Goal: Task Accomplishment & Management: Complete application form

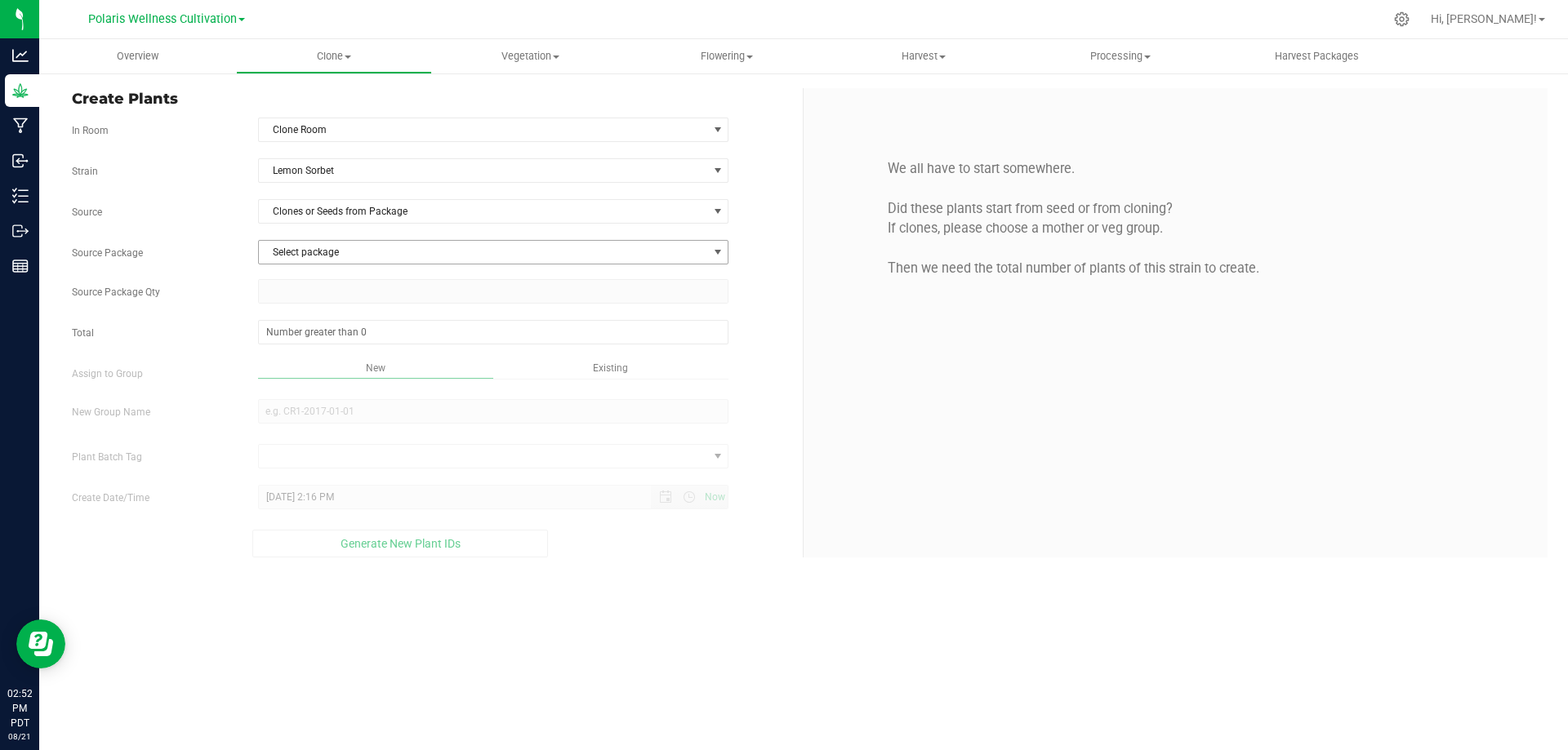
click at [334, 249] on span "Select package" at bounding box center [484, 251] width 449 height 23
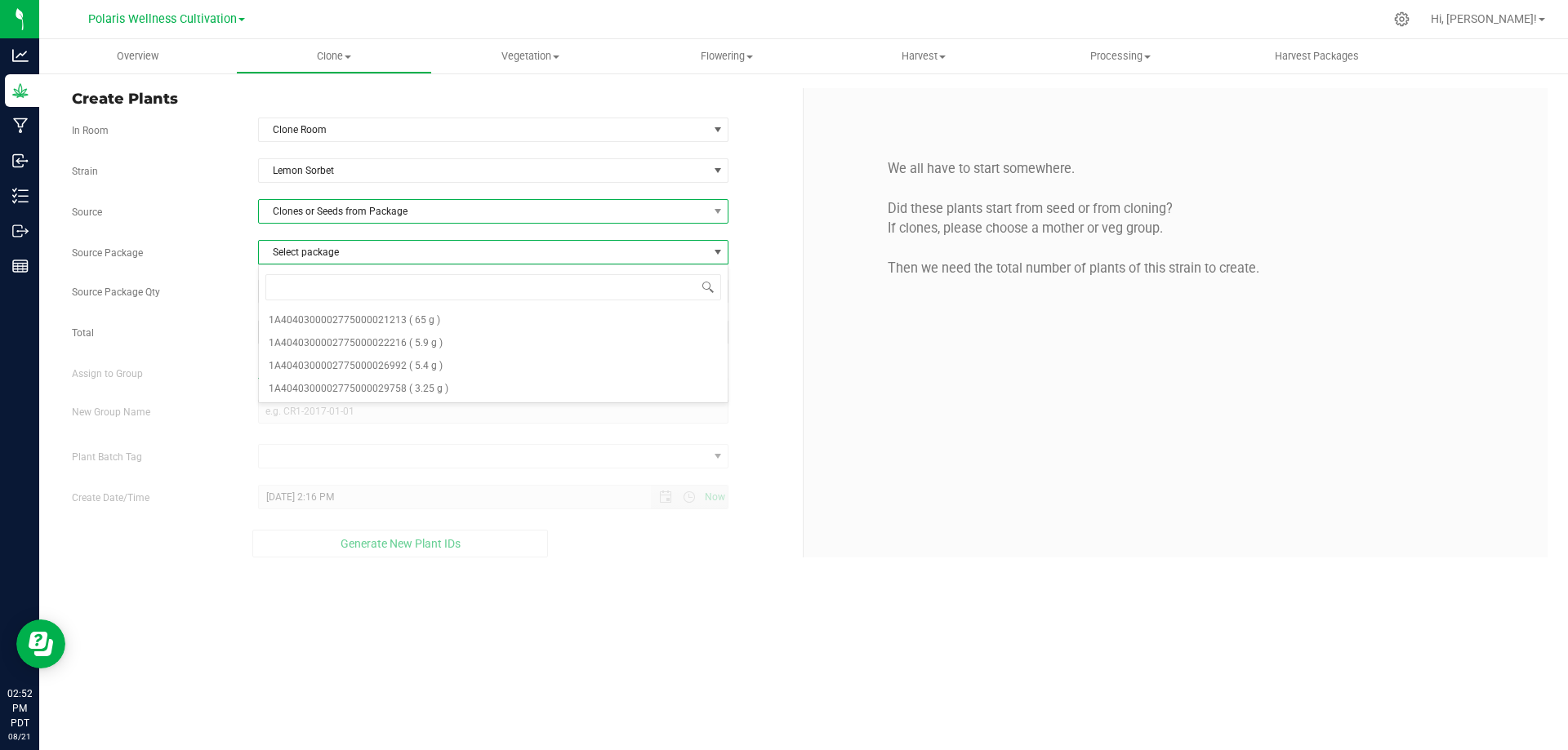
click at [386, 204] on span "Clones or Seeds from Package" at bounding box center [484, 211] width 449 height 23
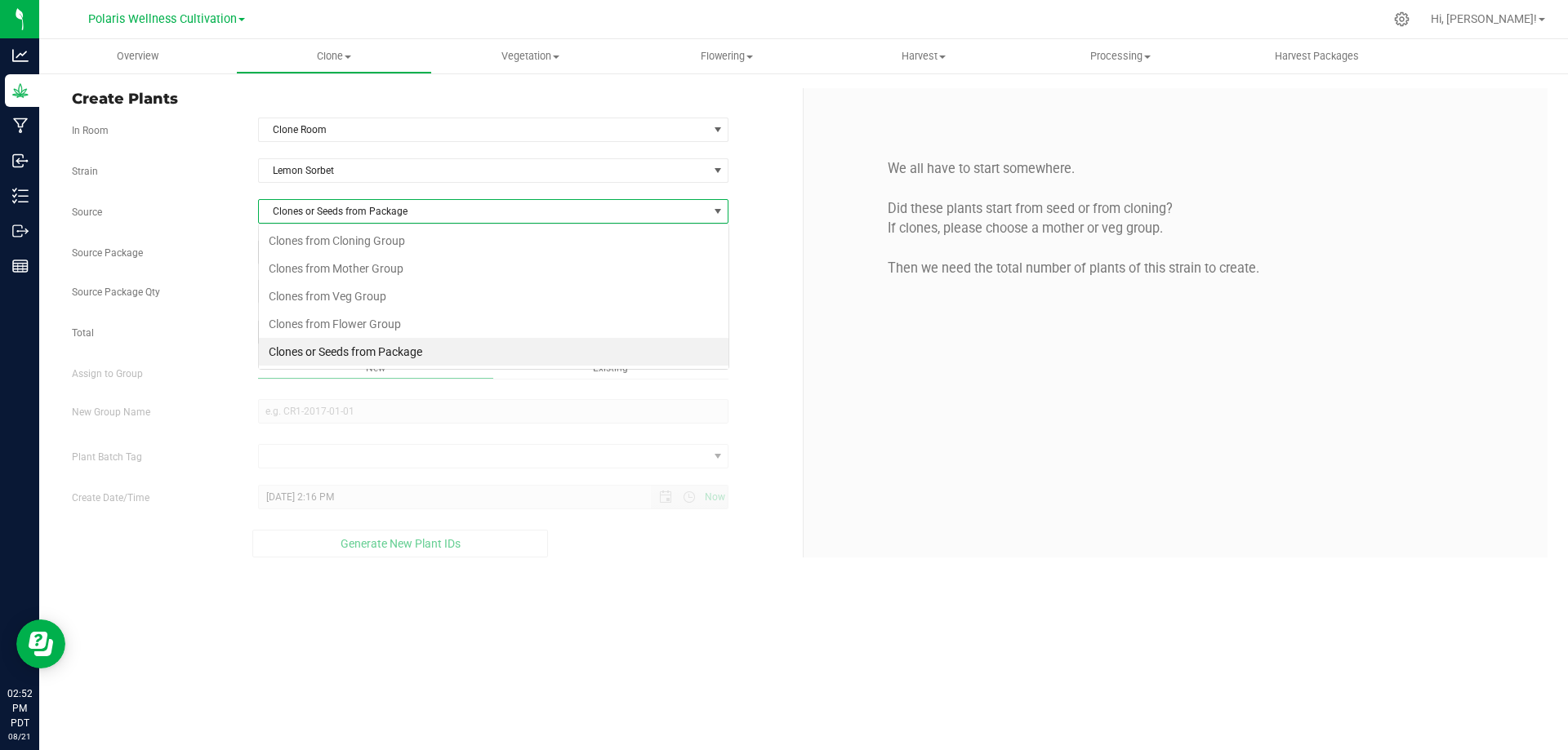
scroll to position [24, 470]
click at [363, 322] on li "Clones from Flower Group" at bounding box center [494, 323] width 469 height 28
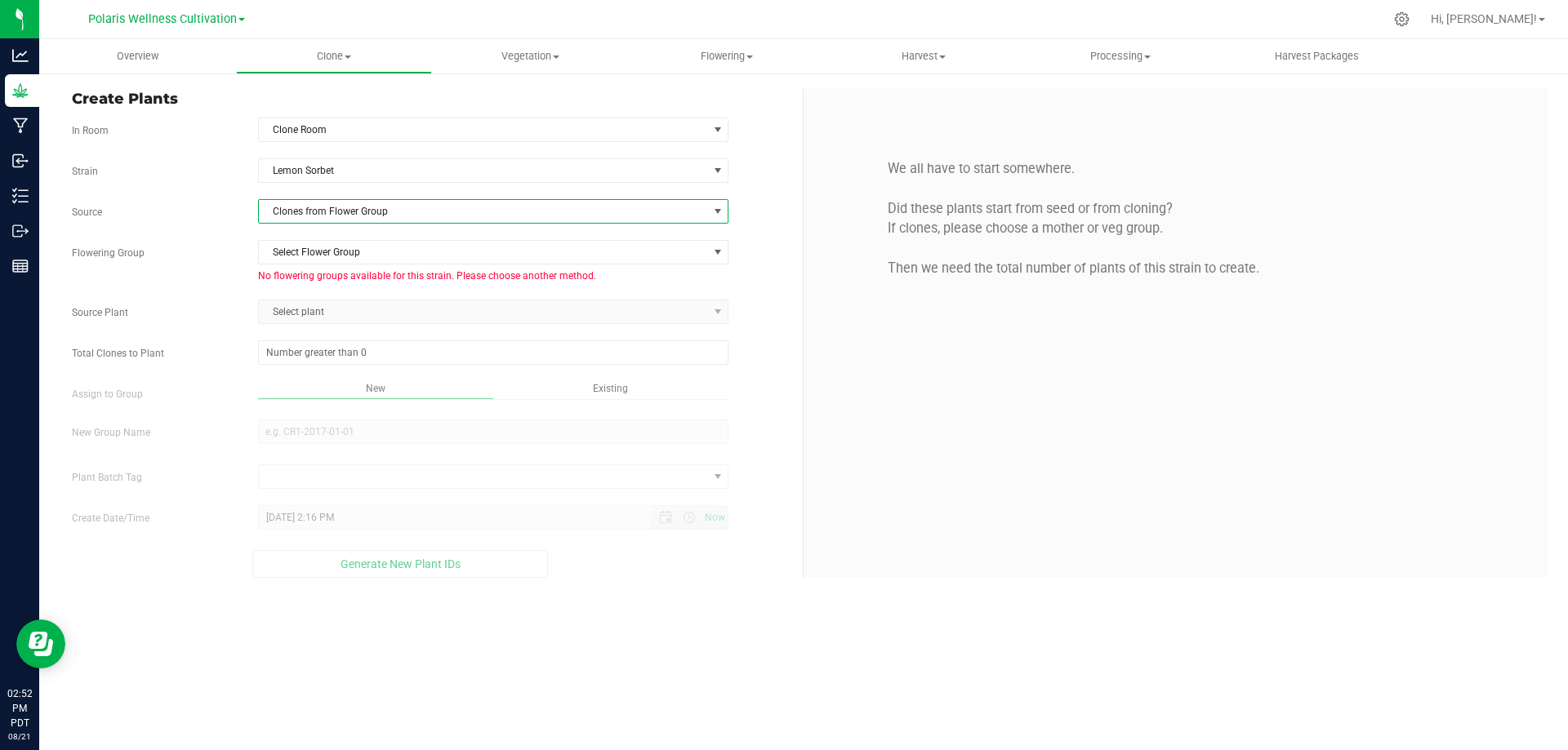
click at [370, 209] on span "Clones from Flower Group" at bounding box center [484, 211] width 449 height 23
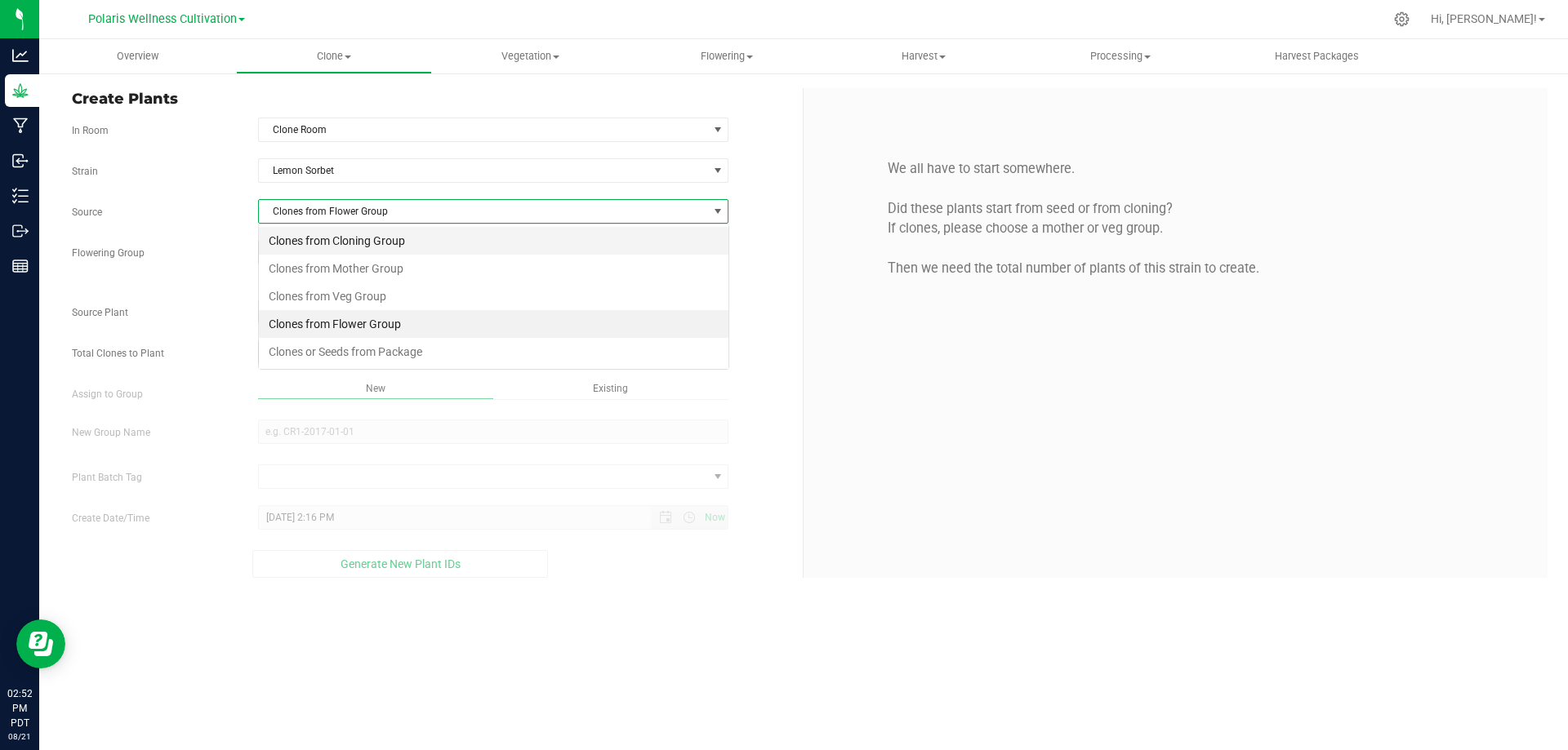
scroll to position [24, 470]
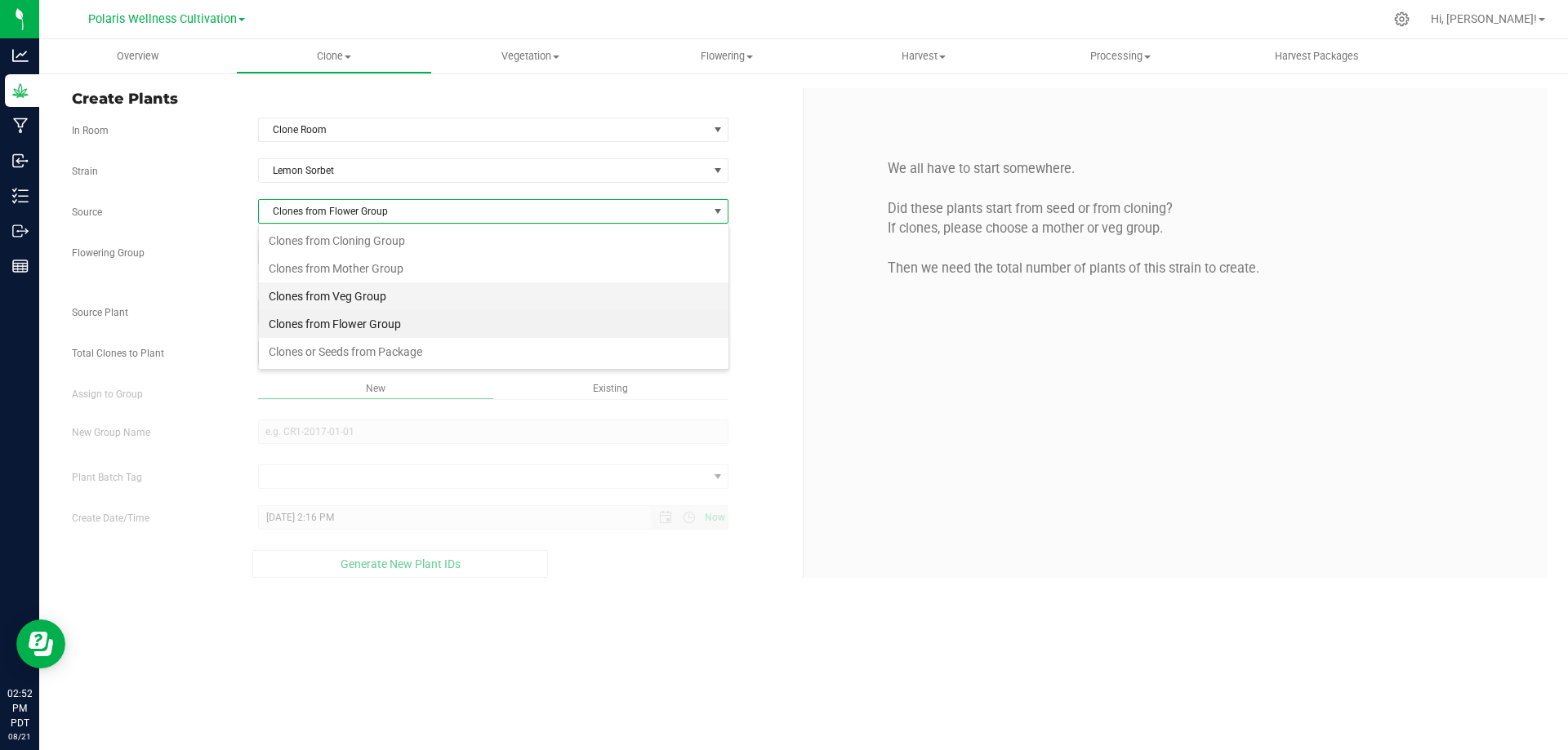
click at [349, 298] on li "Clones from Veg Group" at bounding box center [494, 296] width 469 height 28
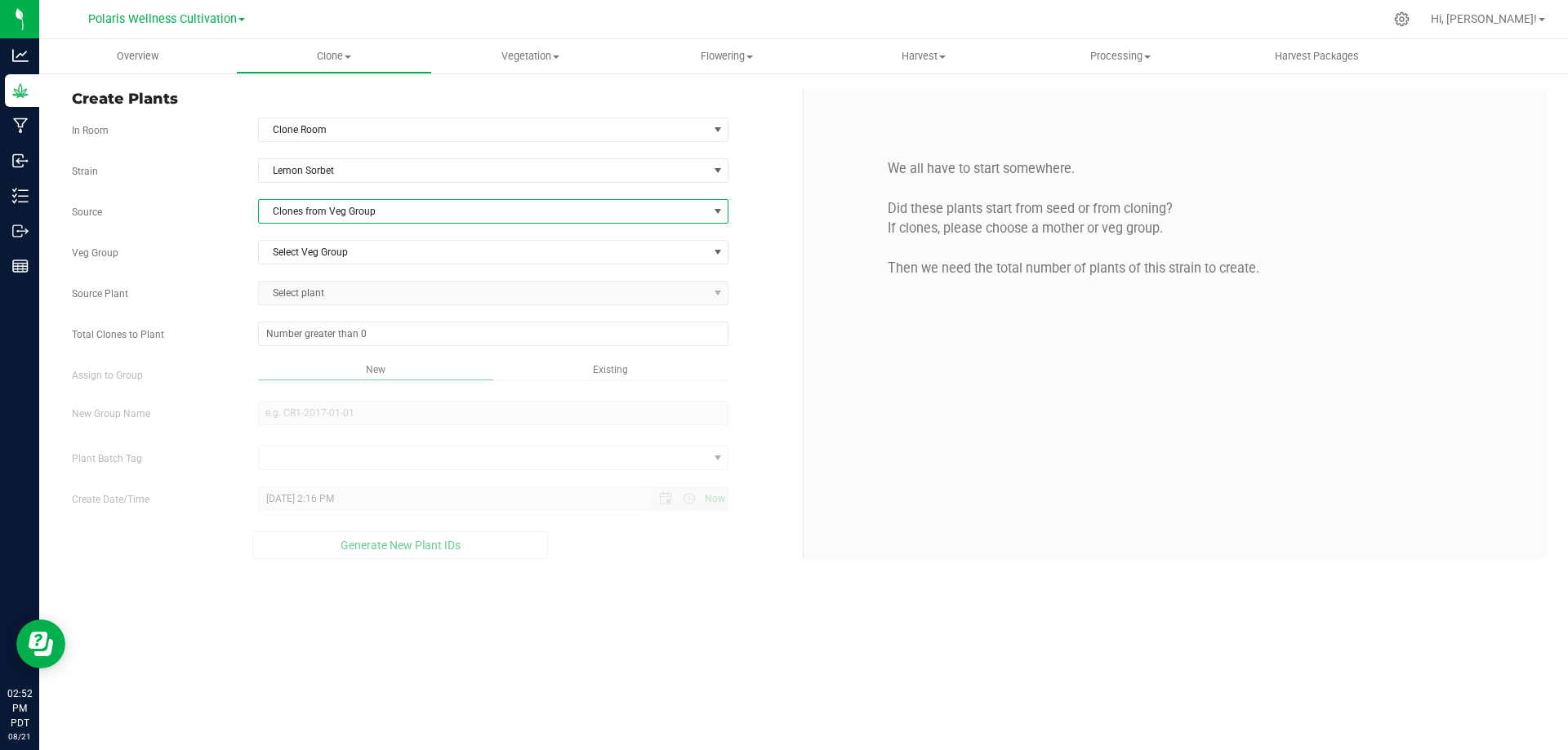
click at [335, 272] on div "Strain Lemon Sorbet Source Clones from Veg Group Veg Group Select Veg Group Sel…" at bounding box center [431, 359] width 718 height 401
click at [345, 251] on span "Select Veg Group" at bounding box center [484, 251] width 449 height 23
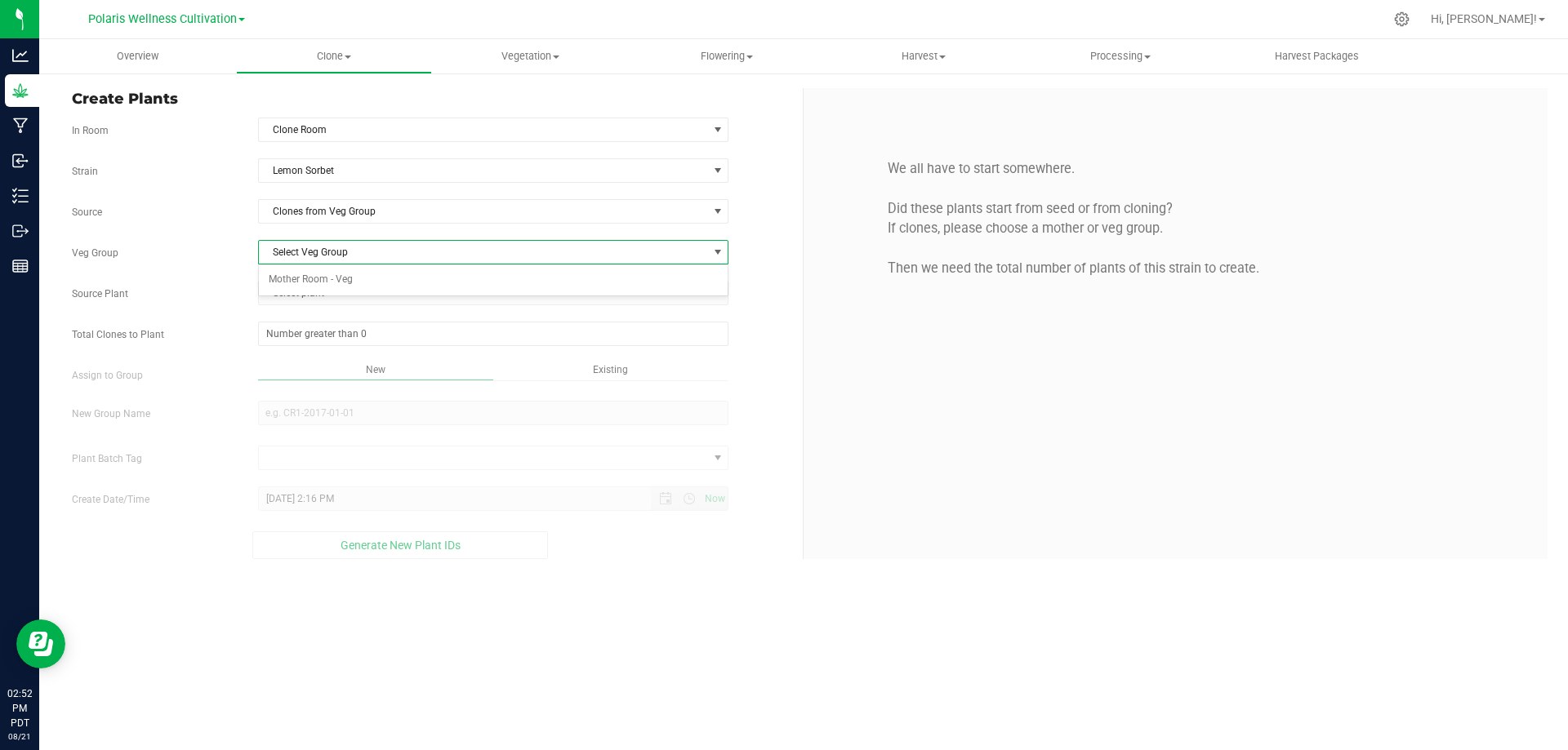
click at [345, 251] on span "Select Veg Group" at bounding box center [484, 251] width 449 height 23
click at [362, 230] on div "Strain Lemon Sorbet Source Clones from Veg Group Veg Group Select Veg Group Sel…" at bounding box center [431, 359] width 718 height 401
click at [368, 215] on span "Clones from Veg Group" at bounding box center [484, 211] width 449 height 23
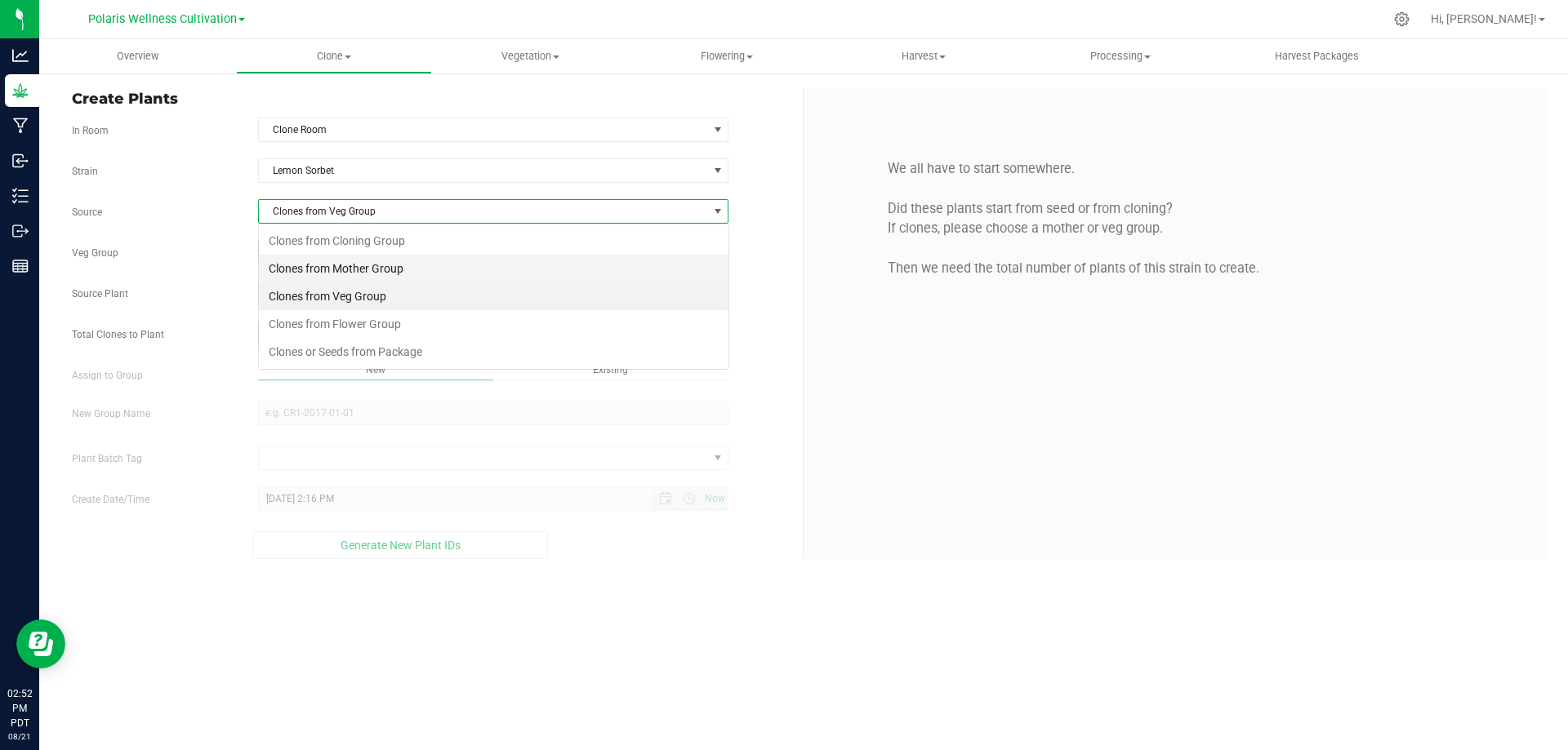
scroll to position [24, 470]
click at [361, 270] on li "Clones from Mother Group" at bounding box center [494, 268] width 469 height 28
click at [345, 255] on span "Select Mother Group" at bounding box center [484, 251] width 449 height 23
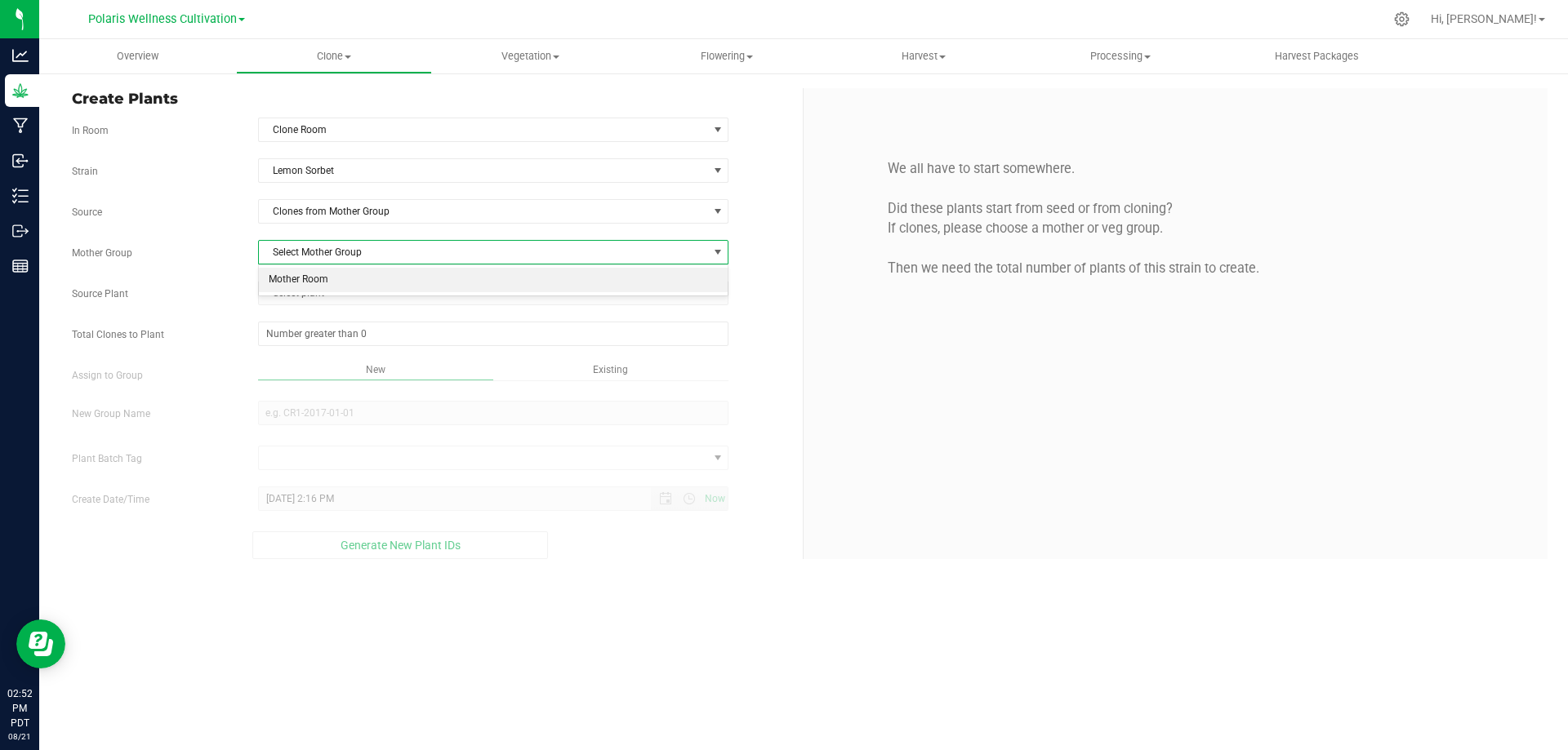
click at [339, 279] on li "Mother Room" at bounding box center [494, 280] width 469 height 24
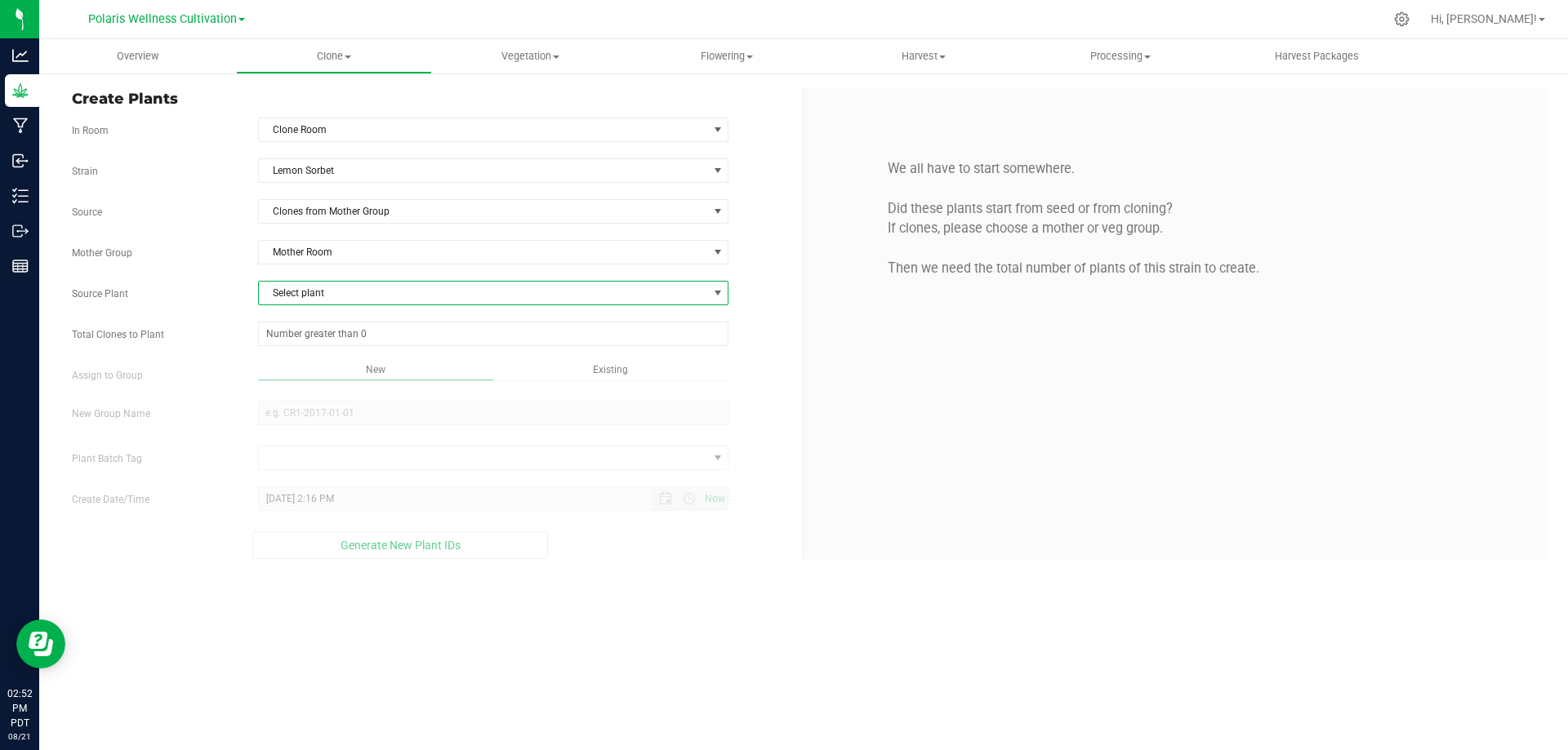
click at [353, 301] on span "Select plant" at bounding box center [484, 292] width 449 height 23
click at [1031, 439] on div "We all have to start somewhere. Did these plants start from seed or from clonin…" at bounding box center [1176, 323] width 744 height 471
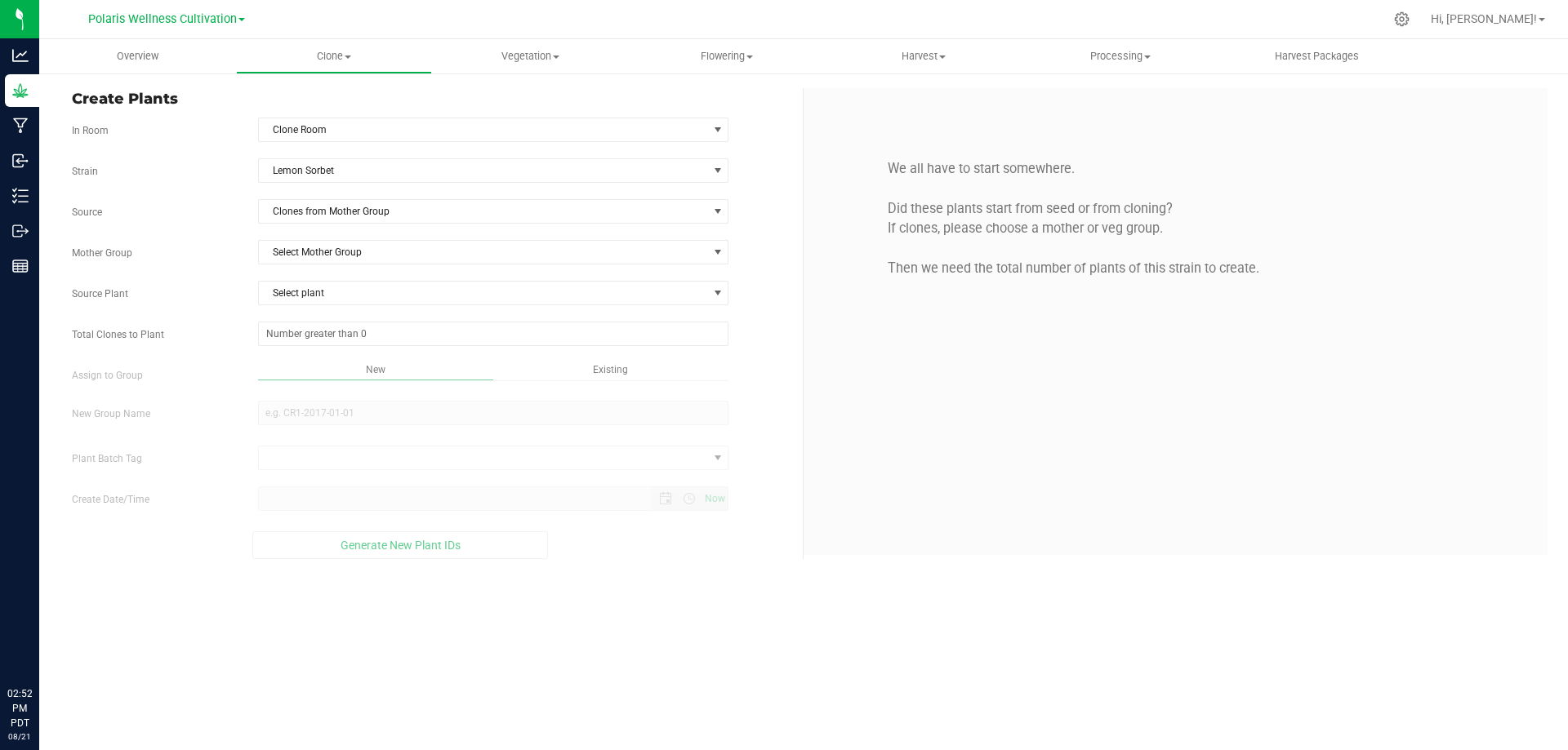
type input "[DATE] 2:52 PM"
